Goal: Register for event/course

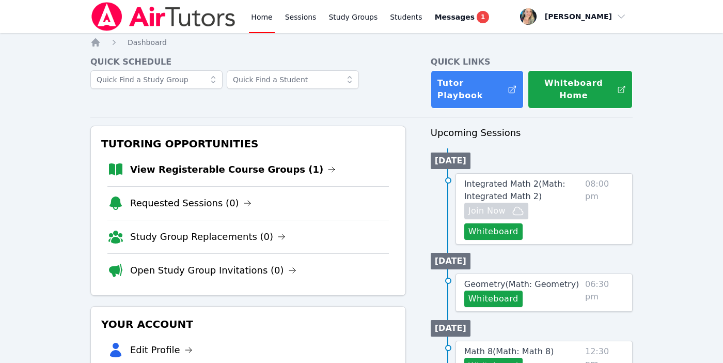
click at [251, 19] on link "Home" at bounding box center [261, 16] width 25 height 33
click at [221, 166] on link "View Registerable Course Groups (1)" at bounding box center [233, 169] width 206 height 14
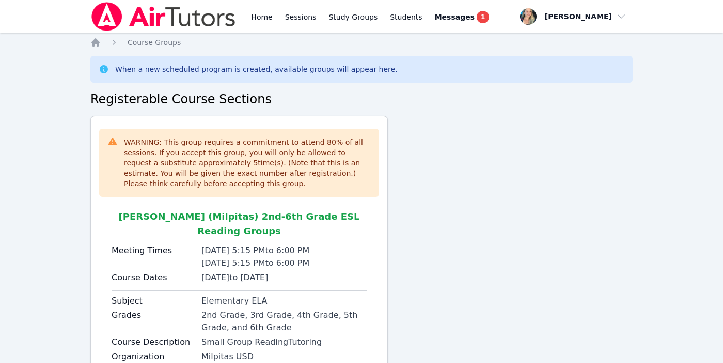
scroll to position [81, 0]
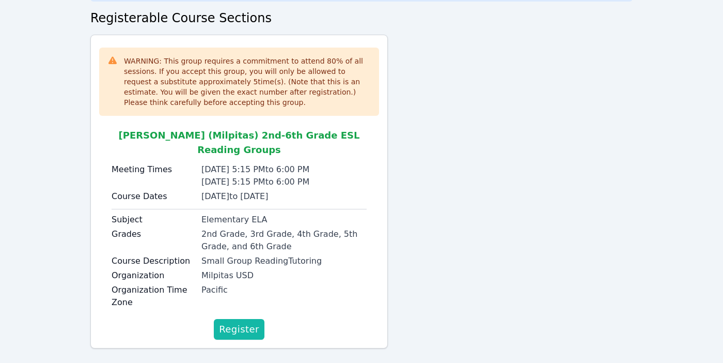
click at [232, 322] on span "Register" at bounding box center [239, 329] width 40 height 14
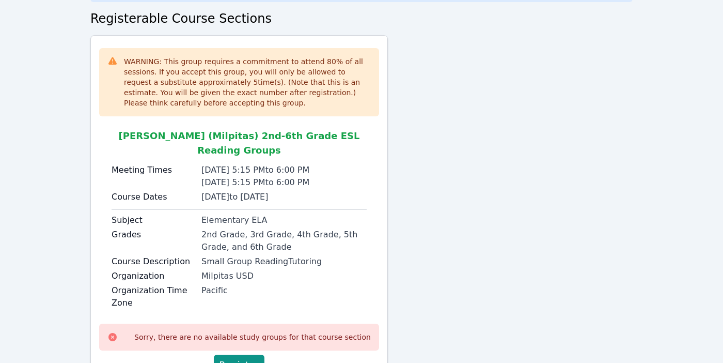
scroll to position [0, 0]
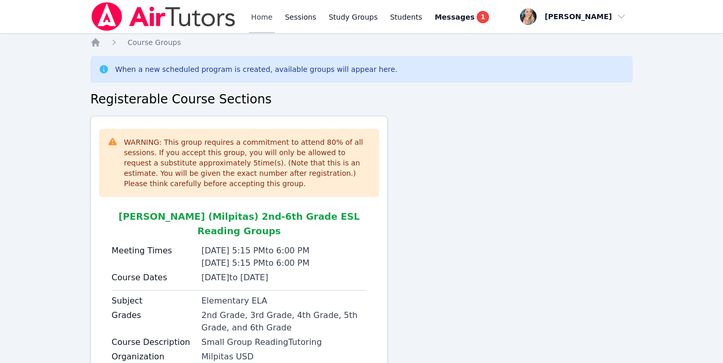
click at [264, 21] on link "Home" at bounding box center [261, 16] width 25 height 33
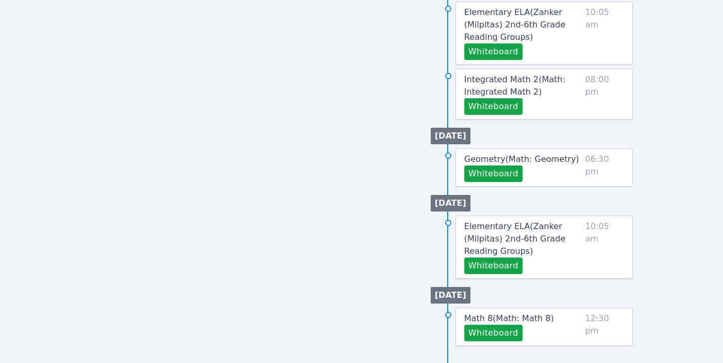
scroll to position [539, 0]
